Goal: Check status

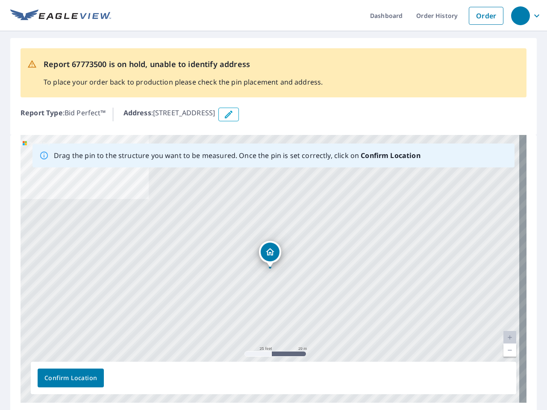
click at [274, 205] on div "[STREET_ADDRESS]" at bounding box center [274, 269] width 506 height 268
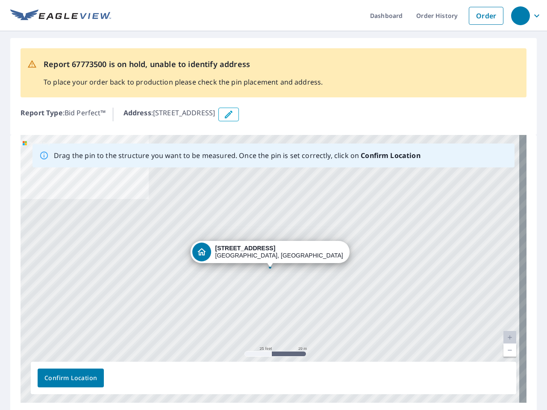
click at [520, 15] on div "button" at bounding box center [520, 15] width 19 height 19
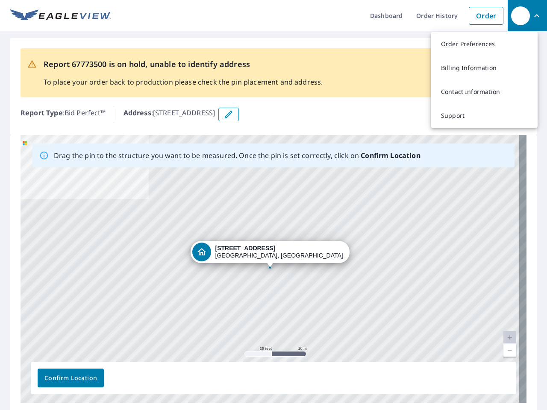
click at [234, 115] on icon "button" at bounding box center [229, 114] width 10 height 10
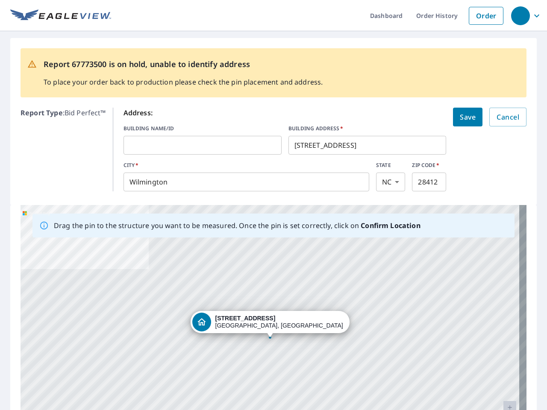
click at [270, 269] on div "[STREET_ADDRESS]" at bounding box center [274, 339] width 506 height 268
click at [503, 338] on div "[STREET_ADDRESS]" at bounding box center [274, 339] width 506 height 268
click at [503, 351] on div "[STREET_ADDRESS]" at bounding box center [274, 339] width 506 height 268
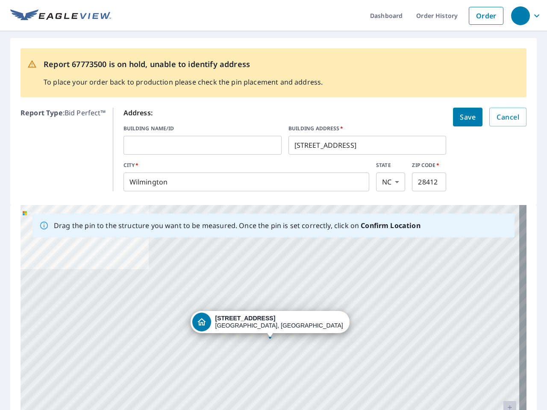
click at [71, 378] on div "[STREET_ADDRESS]" at bounding box center [274, 339] width 506 height 268
